Goal: Transaction & Acquisition: Purchase product/service

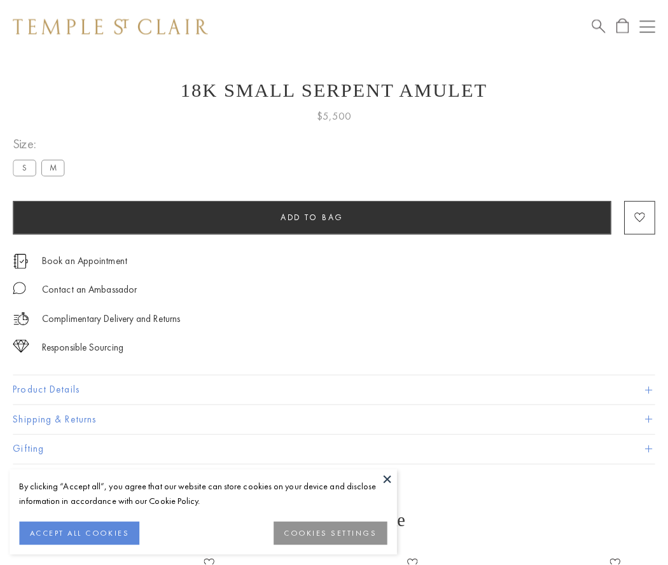
scroll to position [20, 0]
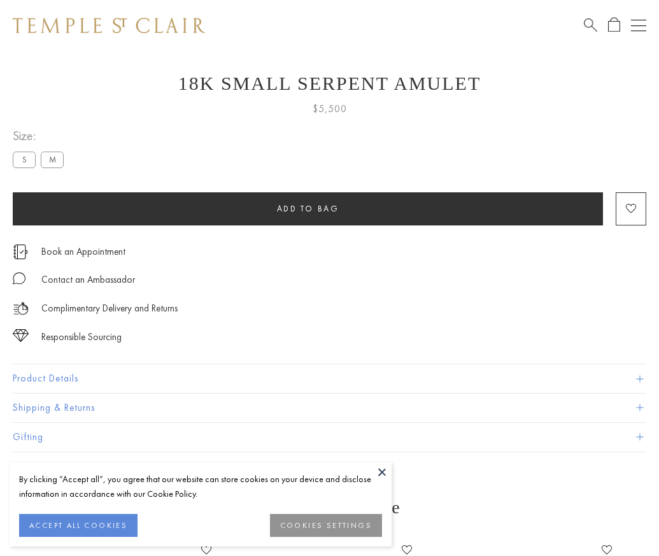
click at [307, 208] on span "Add to bag" at bounding box center [308, 208] width 62 height 11
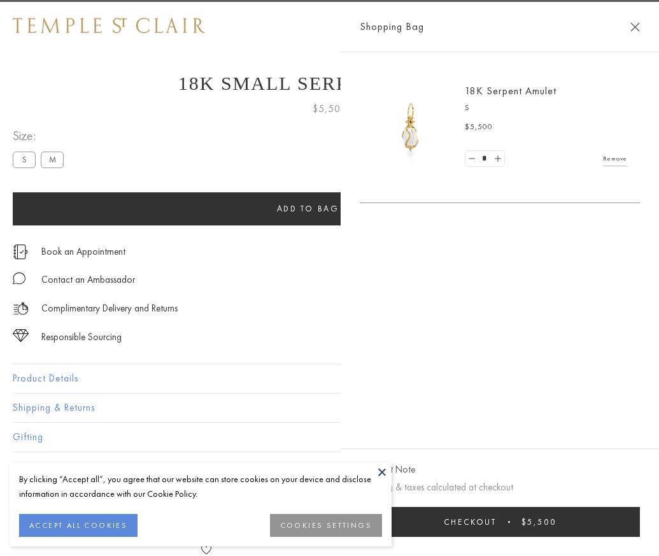
click at [640, 531] on button "Checkout $5,500" at bounding box center [500, 522] width 280 height 30
